Goal: Navigation & Orientation: Find specific page/section

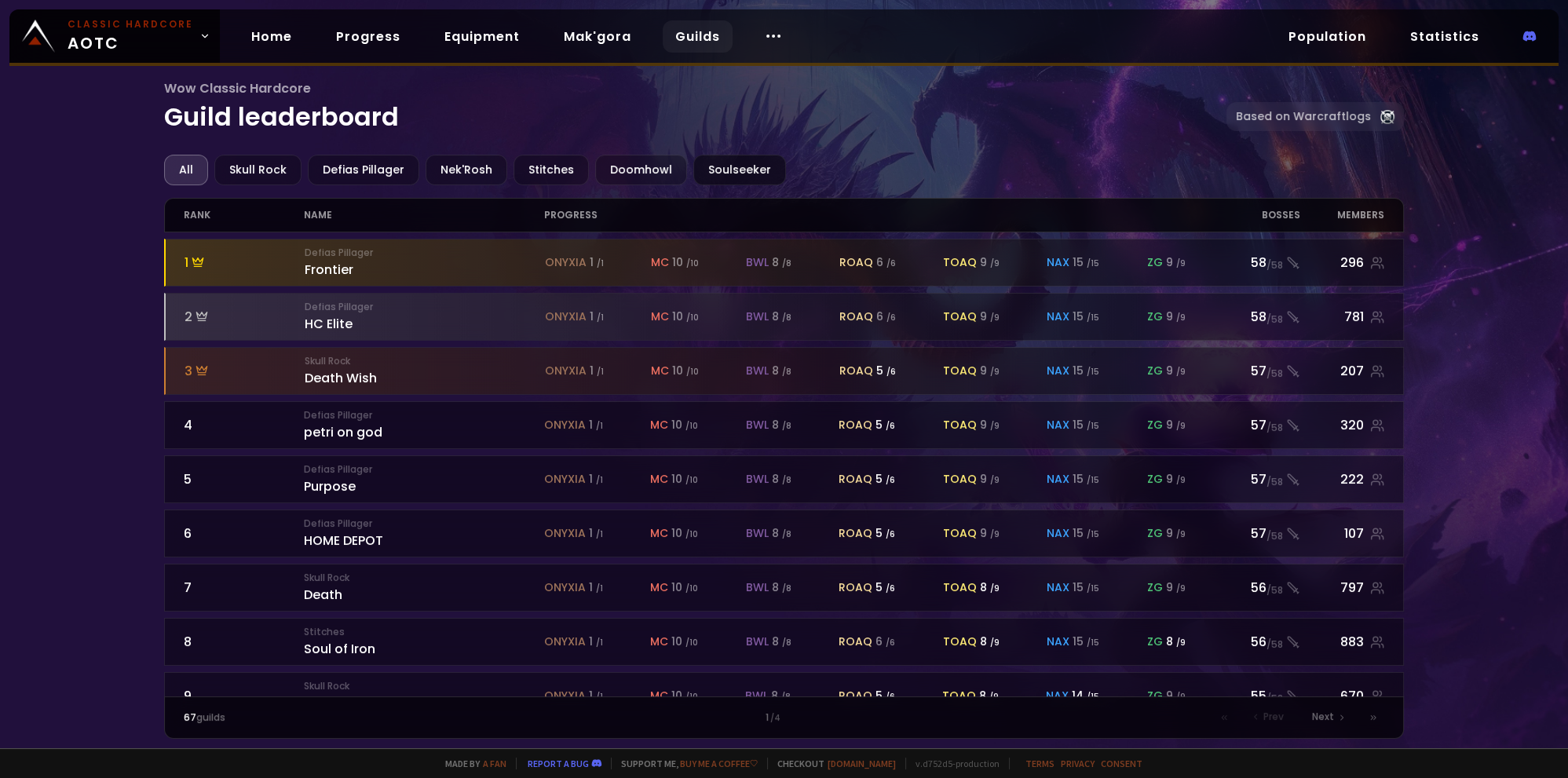
click at [721, 172] on div "Soulseeker" at bounding box center [739, 170] width 93 height 31
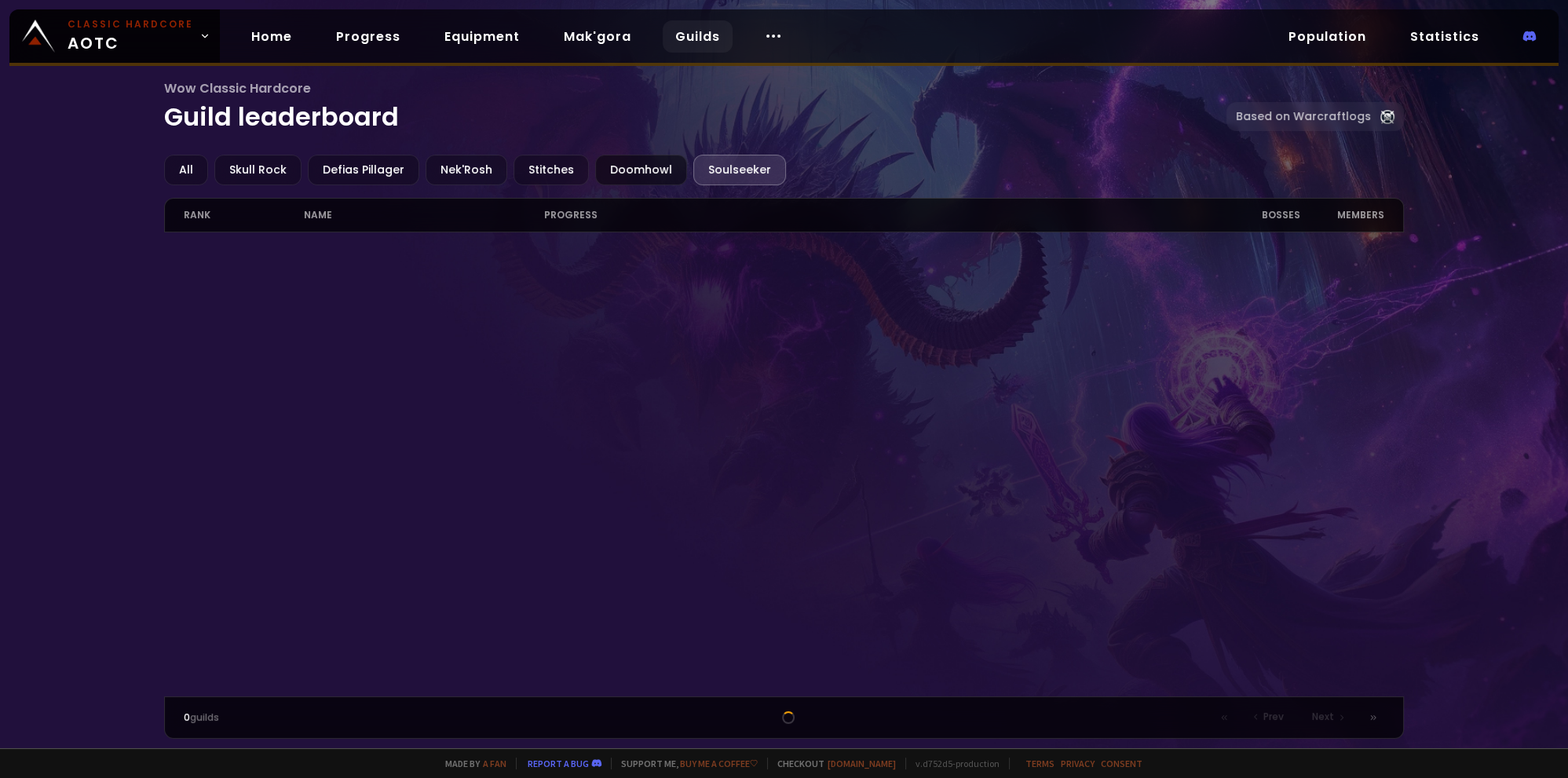
click at [614, 171] on div "Doomhowl" at bounding box center [641, 170] width 92 height 31
click at [529, 157] on div "Stitches" at bounding box center [552, 170] width 75 height 31
click at [695, 181] on div "Soulseeker" at bounding box center [739, 170] width 93 height 31
click at [369, 37] on link "Progress" at bounding box center [368, 37] width 89 height 33
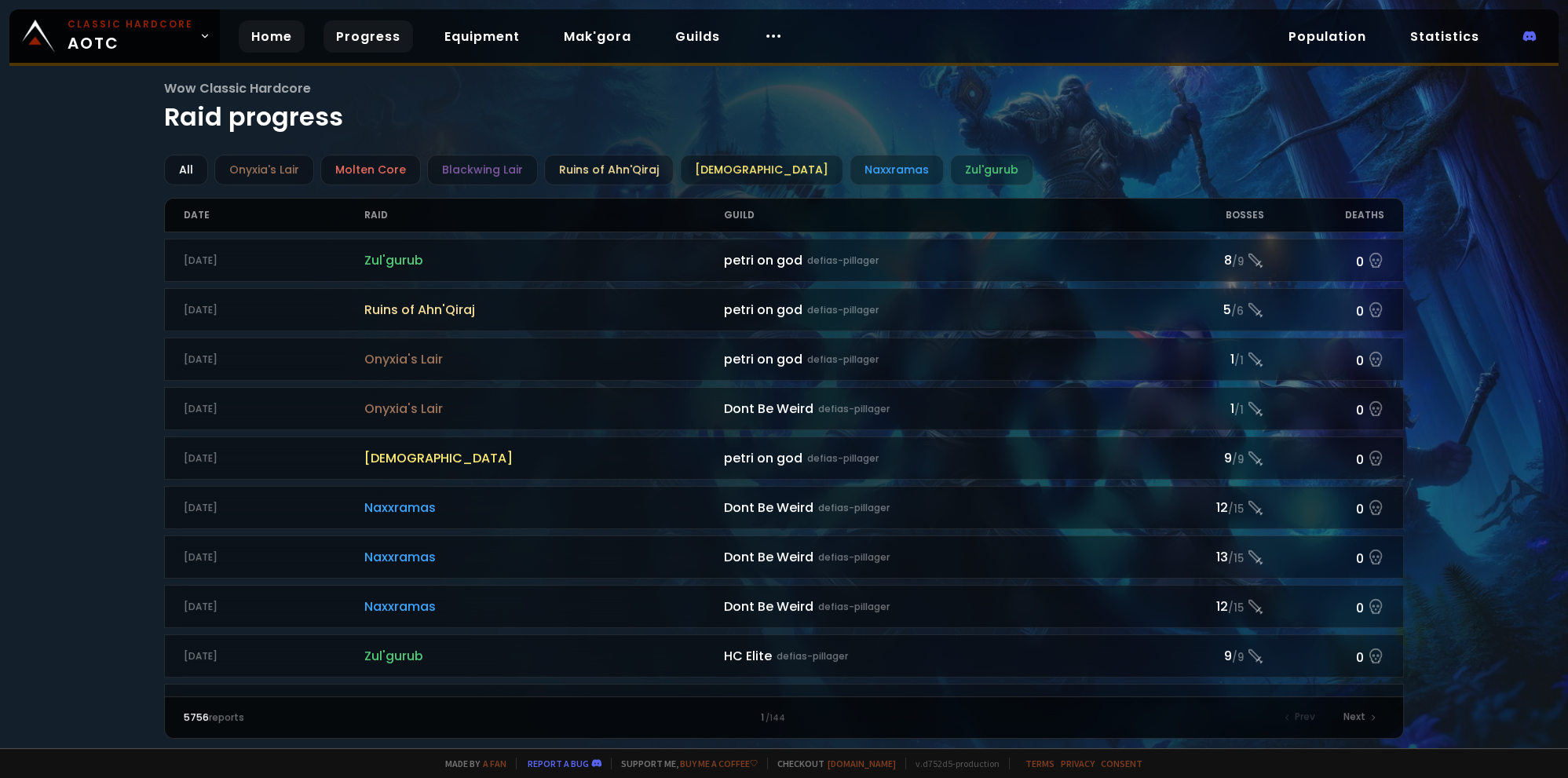
click at [278, 36] on link "Home" at bounding box center [271, 37] width 66 height 33
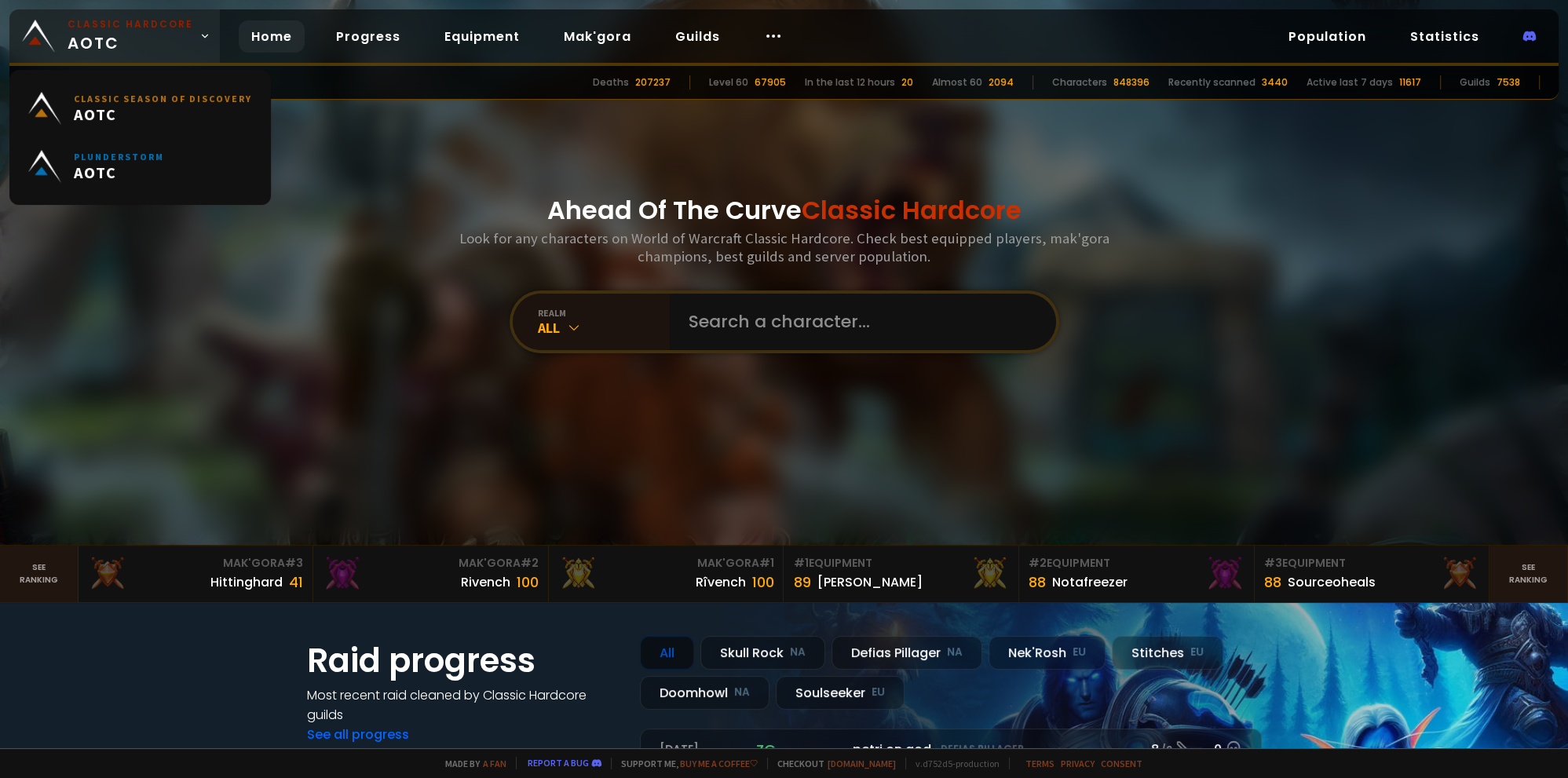
click at [112, 23] on small "Classic Hardcore" at bounding box center [130, 24] width 125 height 14
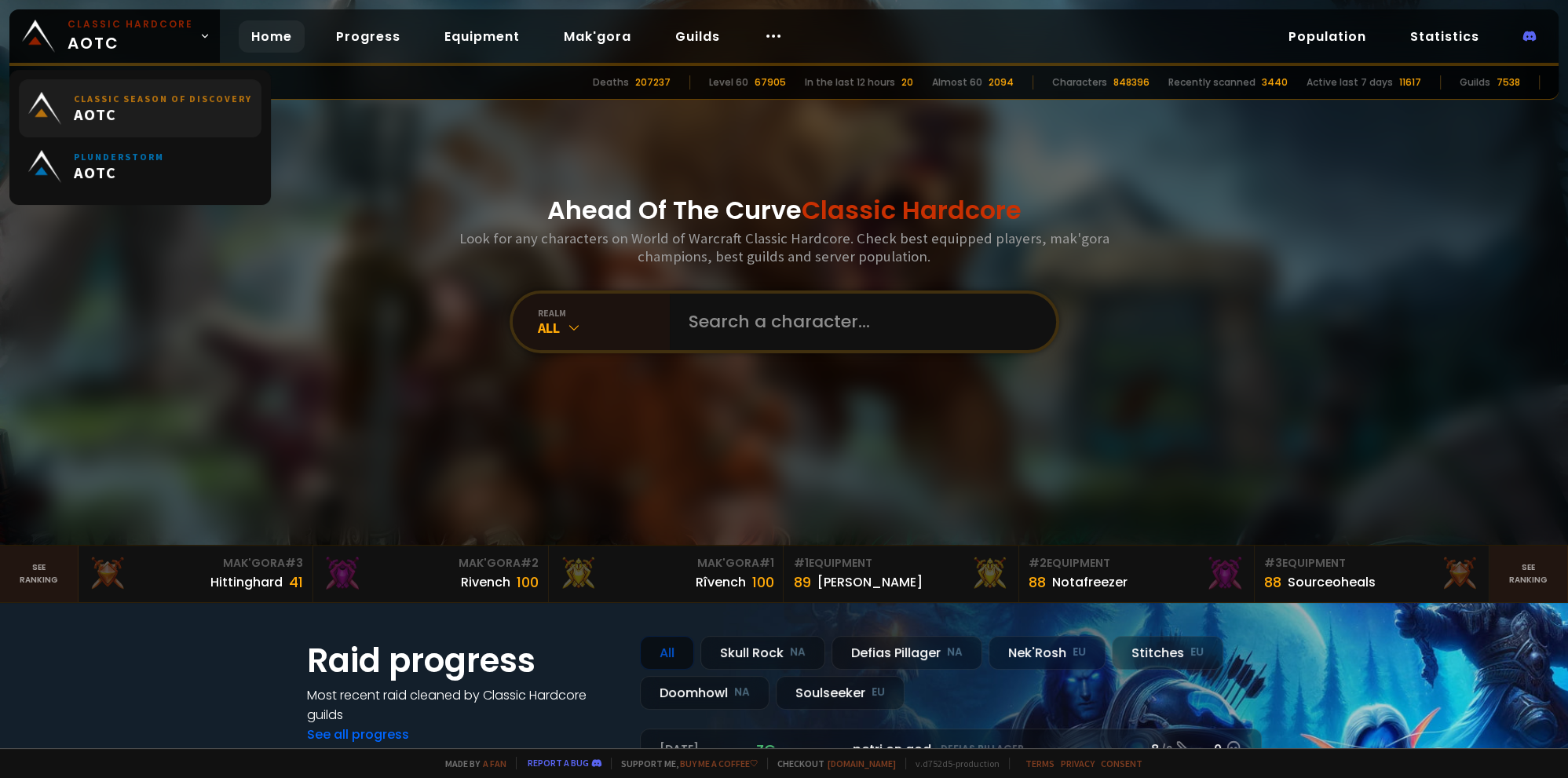
click at [127, 116] on span "AOTC" at bounding box center [163, 114] width 178 height 20
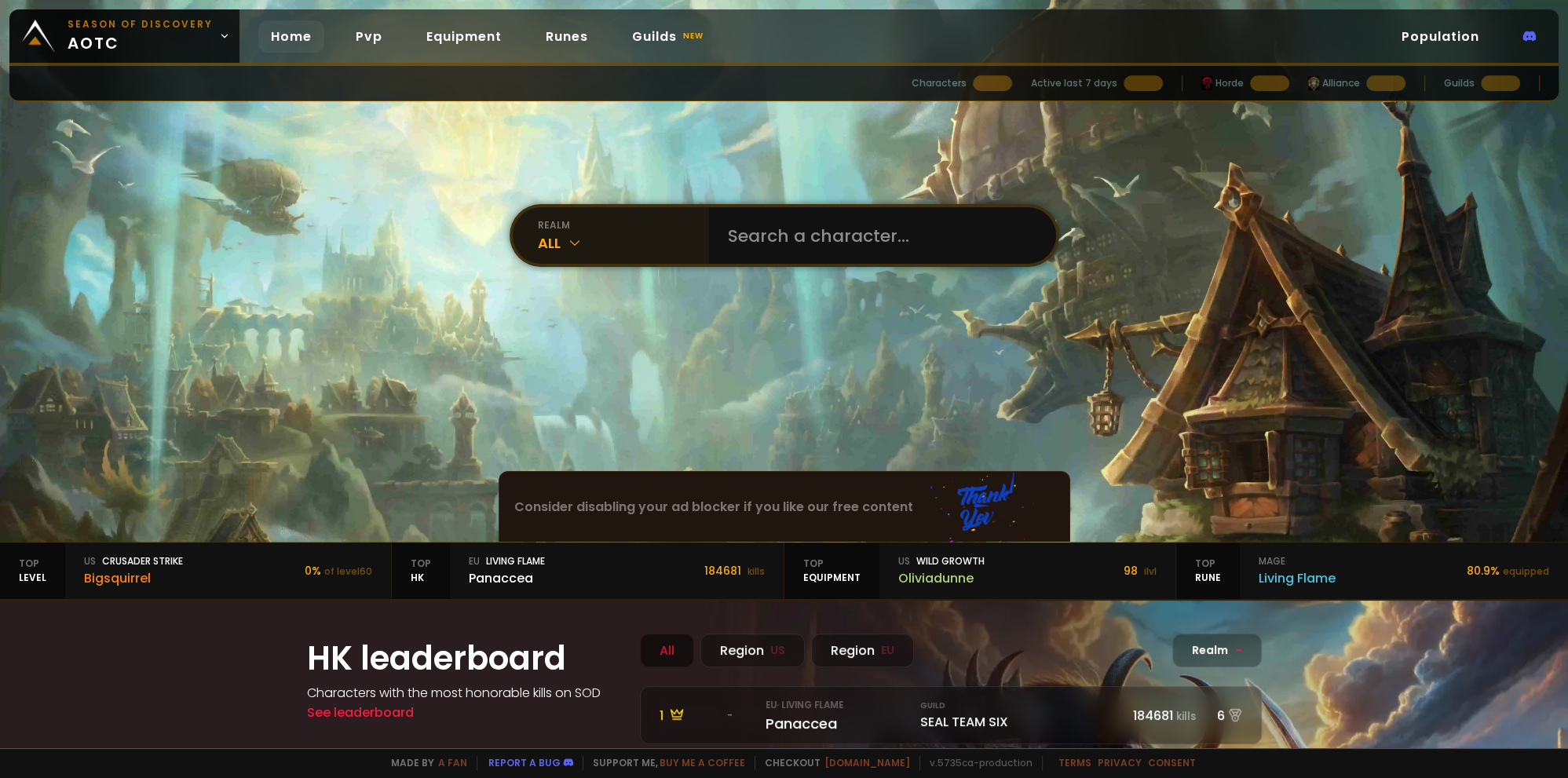
click at [592, 237] on div "All" at bounding box center [624, 243] width 172 height 21
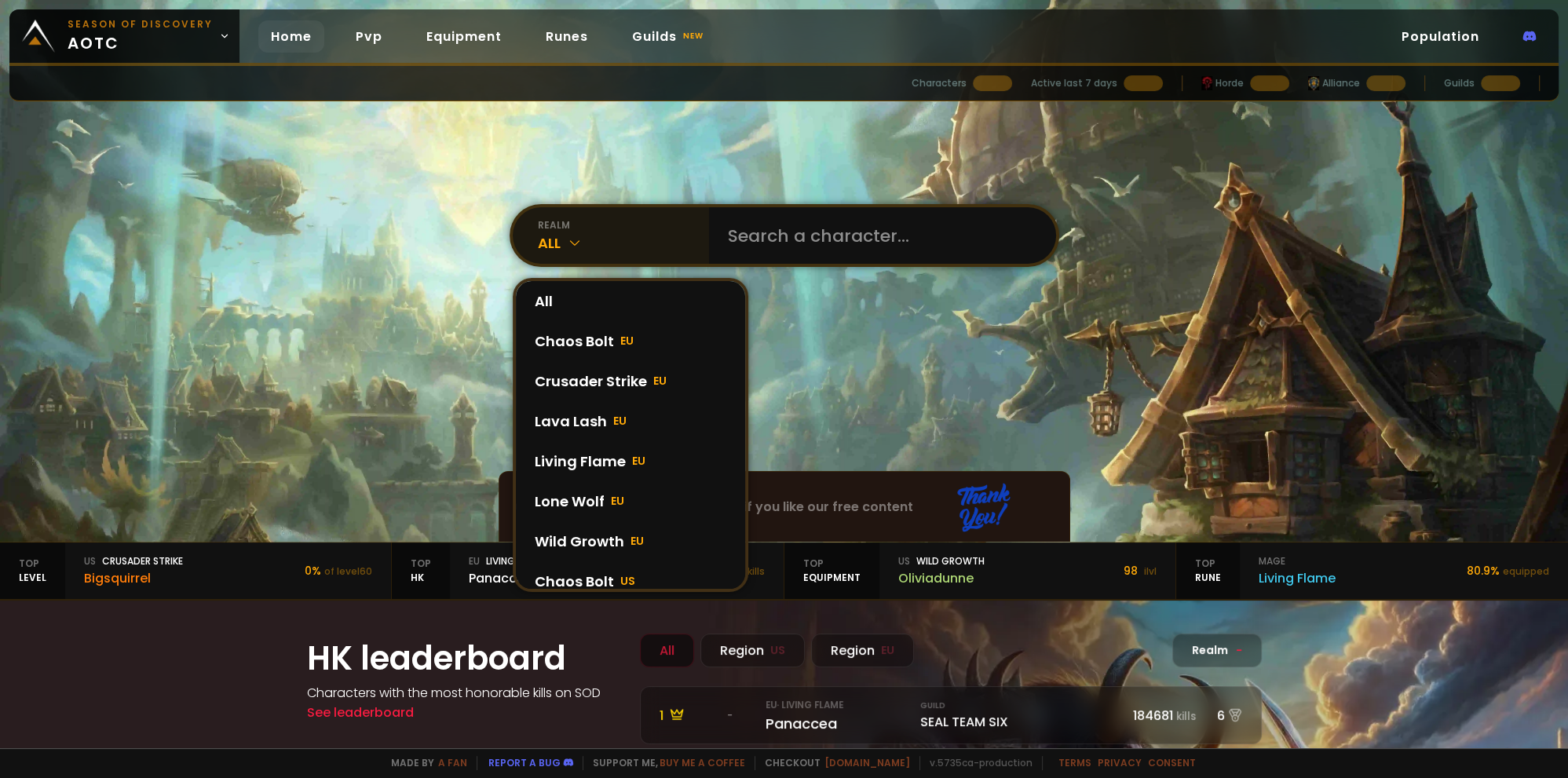
click at [592, 237] on div "All" at bounding box center [624, 243] width 172 height 21
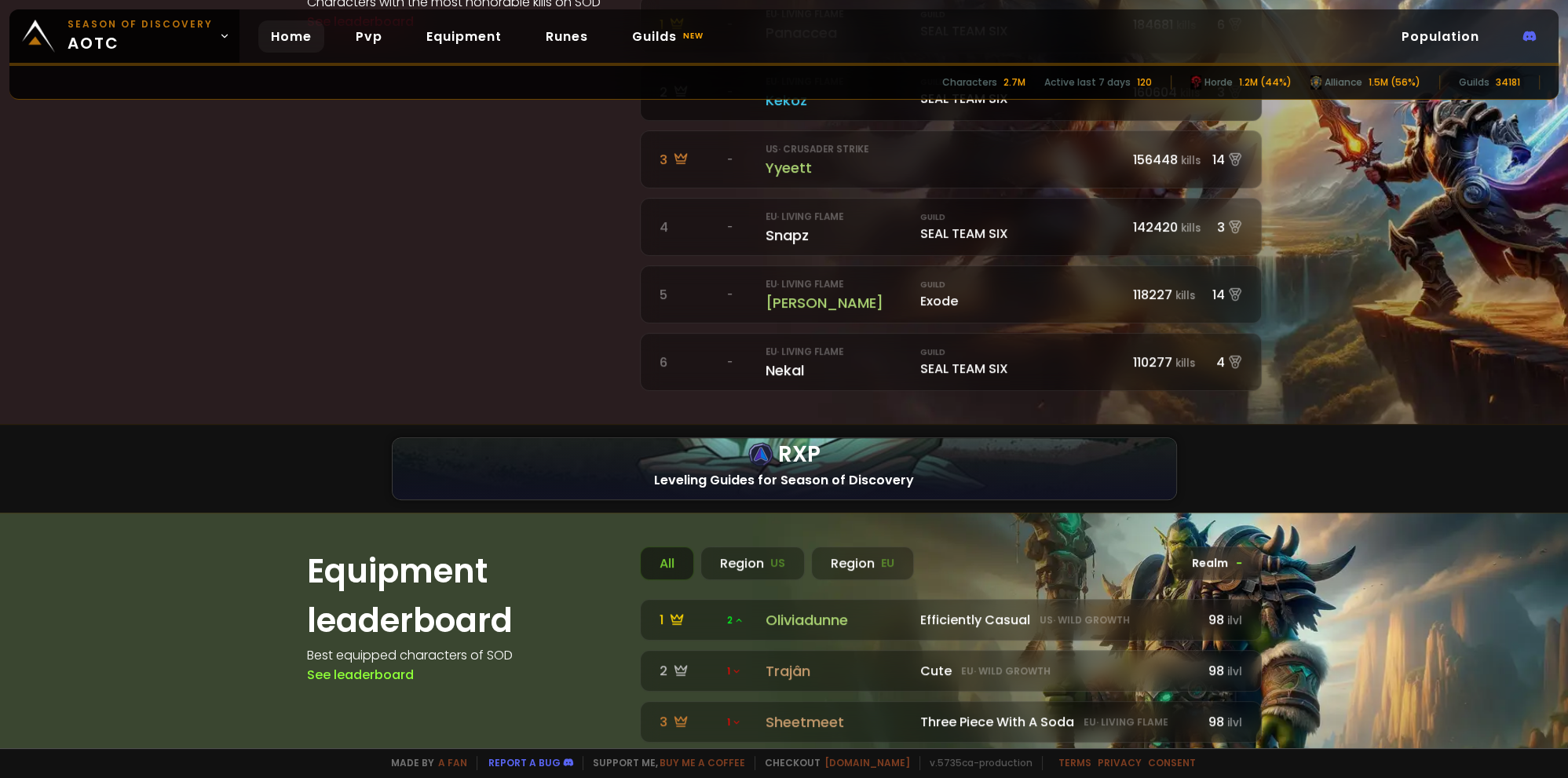
scroll to position [844, 0]
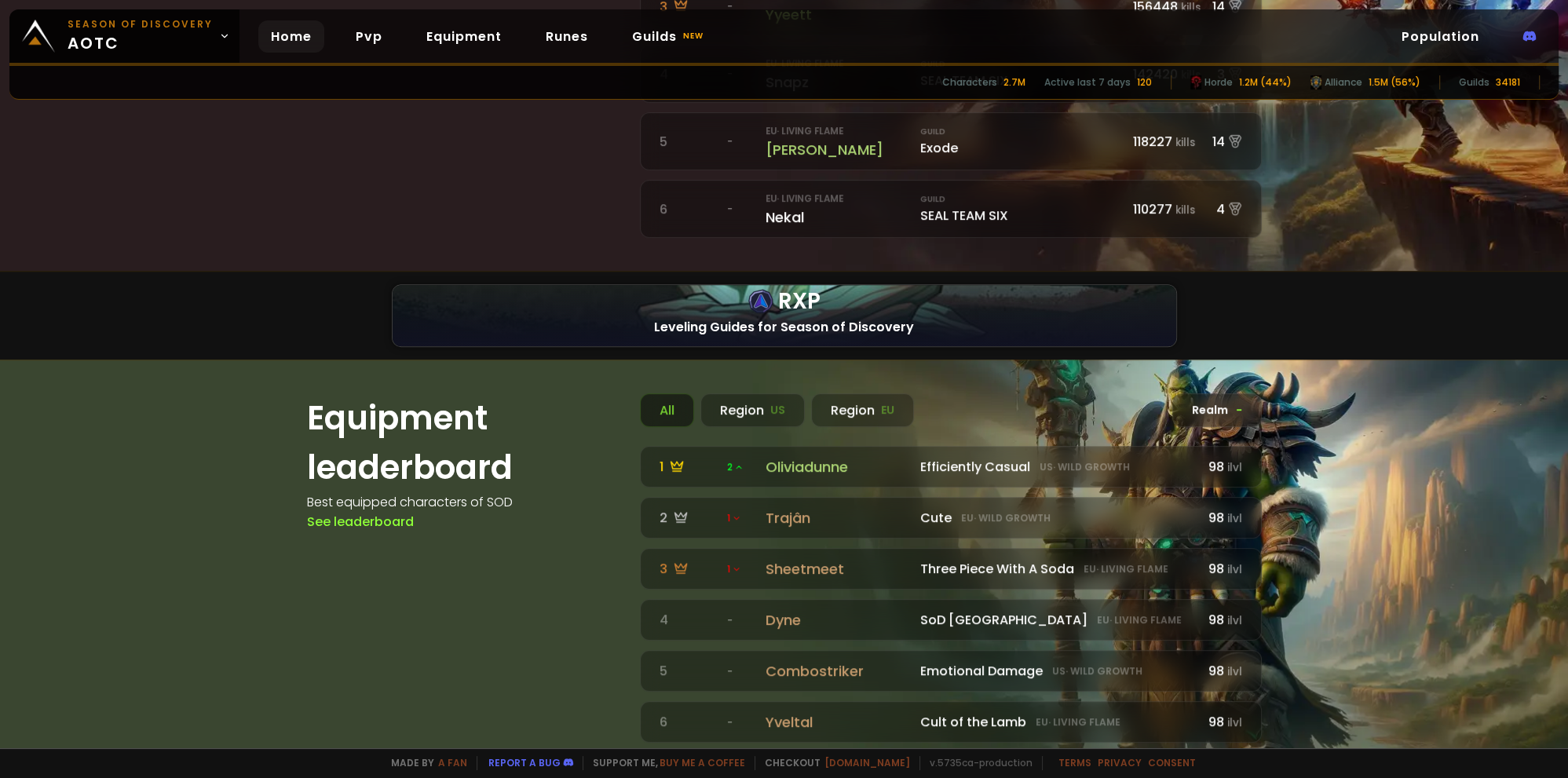
click at [205, 522] on section "Equipment leaderboard Best equipped characters of SOD See leaderboard All Regio…" at bounding box center [784, 568] width 1568 height 417
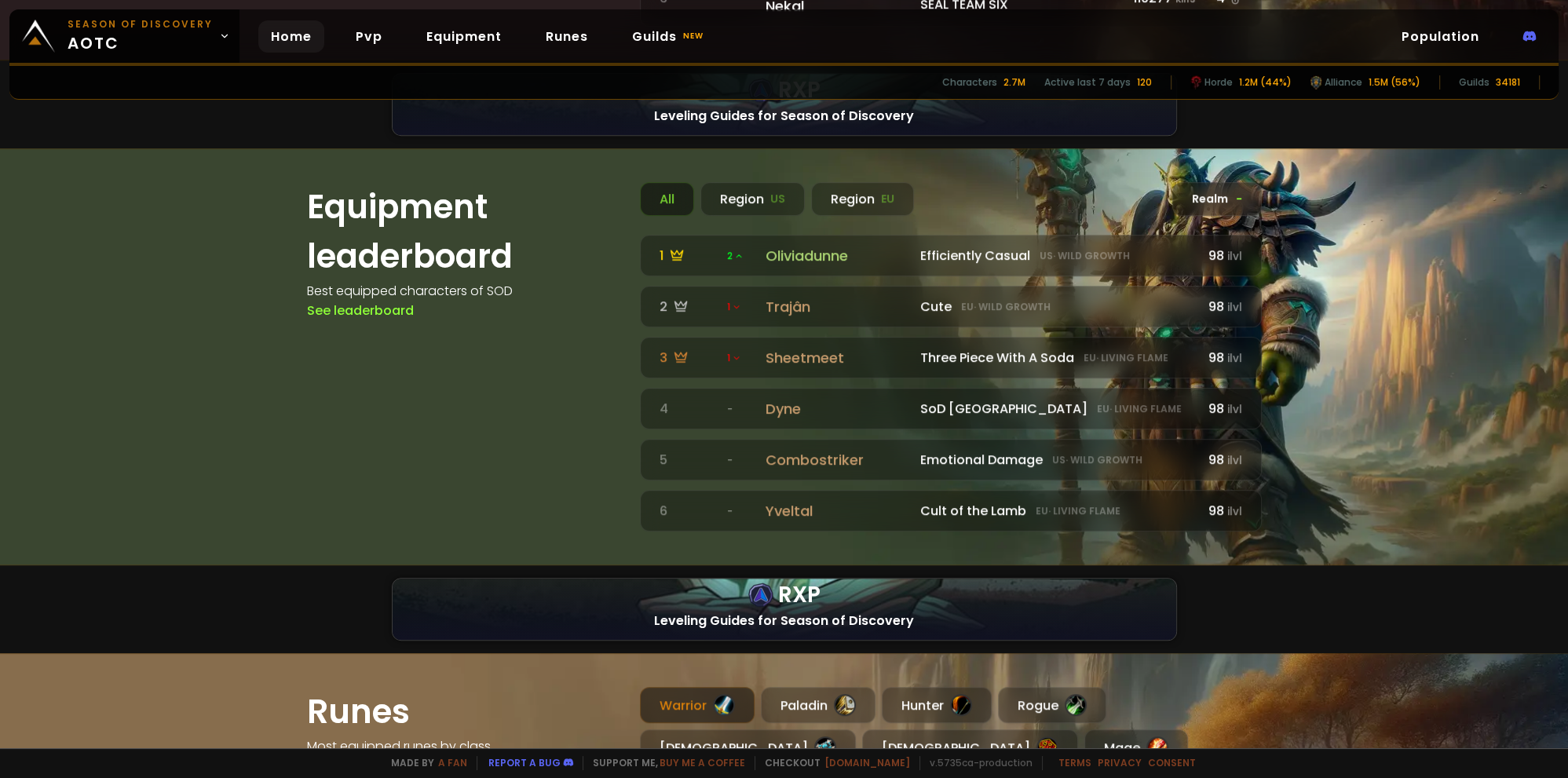
scroll to position [1688, 0]
